Goal: Task Accomplishment & Management: Use online tool/utility

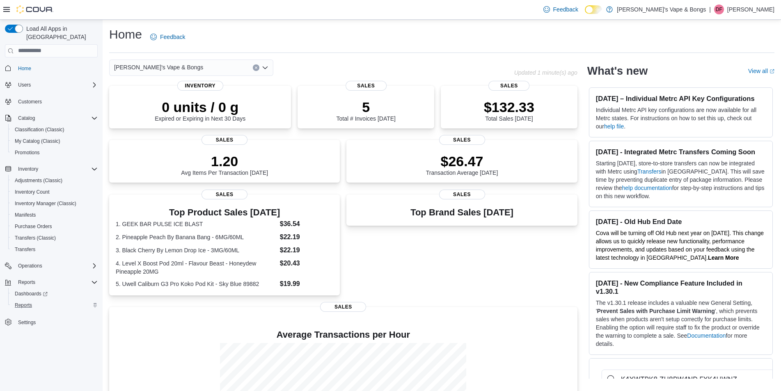
click at [40, 301] on div "Reports" at bounding box center [54, 305] width 86 height 10
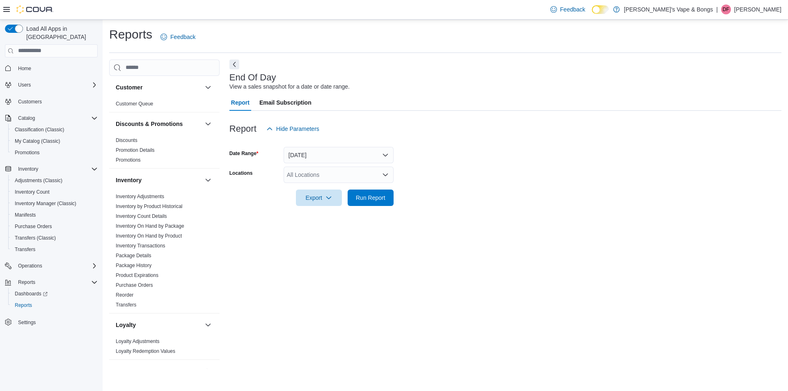
click at [335, 176] on div "All Locations" at bounding box center [338, 175] width 110 height 16
click at [330, 190] on span "[PERSON_NAME]'s Vape & Bongs" at bounding box center [341, 189] width 89 height 8
click at [330, 189] on span "[STREET_ADDRESS]" at bounding box center [329, 189] width 57 height 8
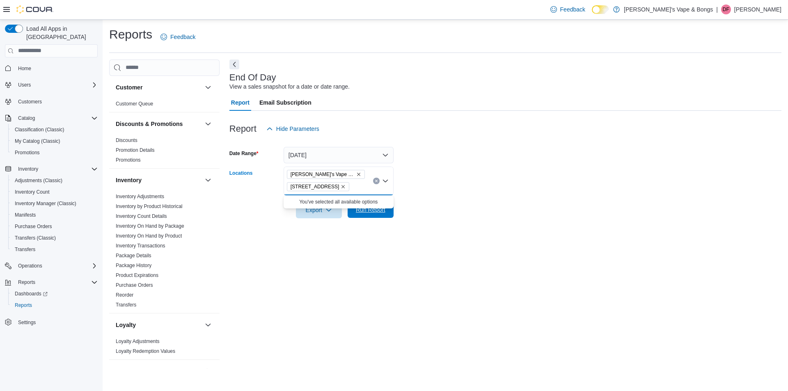
click at [353, 214] on span "Run Report" at bounding box center [370, 209] width 36 height 16
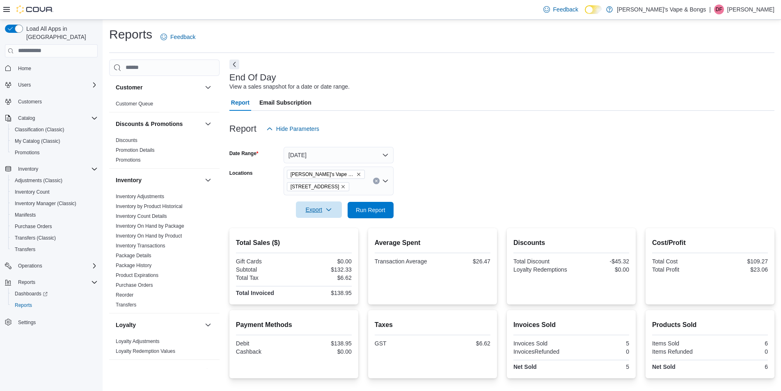
click at [332, 211] on span "Export" at bounding box center [319, 209] width 36 height 16
click at [322, 243] on span "Export to Pdf" at bounding box center [319, 243] width 37 height 7
